Goal: Task Accomplishment & Management: Manage account settings

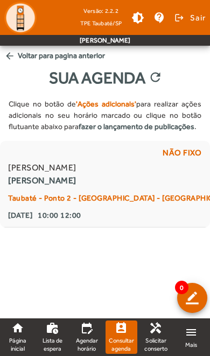
click at [116, 195] on div "Taubaté - Ponto 2 - [GEOGRAPHIC_DATA] - [GEOGRAPHIC_DATA]" at bounding box center [123, 198] width 230 height 13
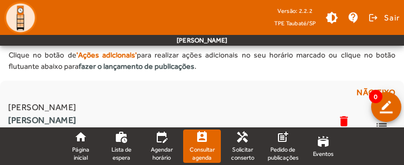
scroll to position [50, 0]
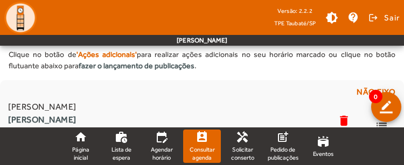
click at [209, 119] on mat-icon "list" at bounding box center [381, 125] width 13 height 13
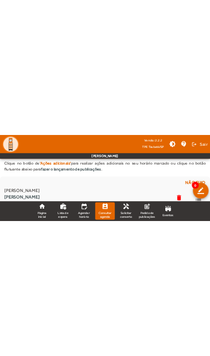
scroll to position [0, 0]
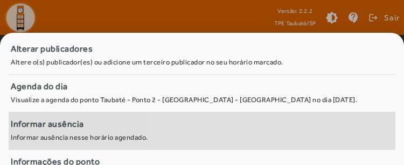
click at [209, 118] on div "Informar ausência" at bounding box center [202, 124] width 382 height 13
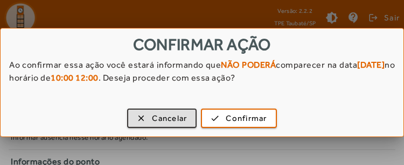
click at [209, 115] on span "Confirmar" at bounding box center [246, 118] width 41 height 12
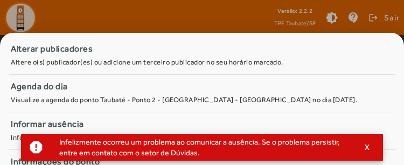
click at [209, 150] on span "button" at bounding box center [367, 148] width 27 height 26
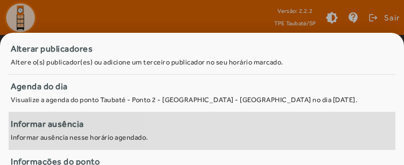
click at [209, 118] on div "Informar ausência" at bounding box center [202, 124] width 382 height 13
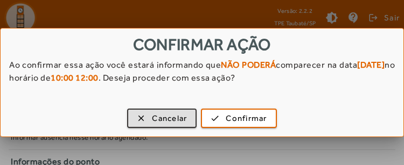
click at [209, 116] on span "Confirmar" at bounding box center [246, 118] width 41 height 12
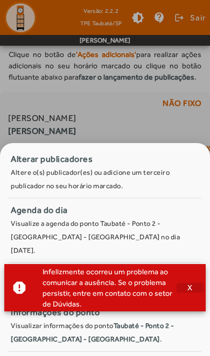
click at [185, 286] on span "button" at bounding box center [190, 288] width 27 height 26
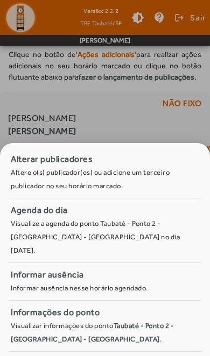
click at [189, 125] on div at bounding box center [105, 178] width 210 height 356
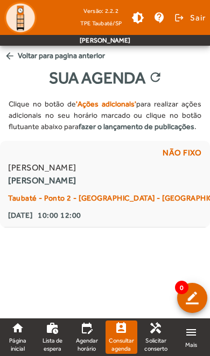
click at [192, 135] on div "Clique no botão de 'Ações adicionais' para realizar ações adicionais no seu hor…" at bounding box center [105, 115] width 210 height 51
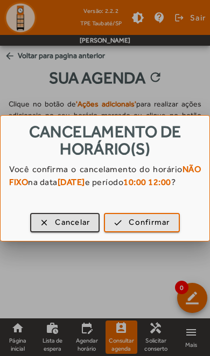
click at [151, 229] on span "Confirmar" at bounding box center [149, 222] width 41 height 12
